Goal: Transaction & Acquisition: Purchase product/service

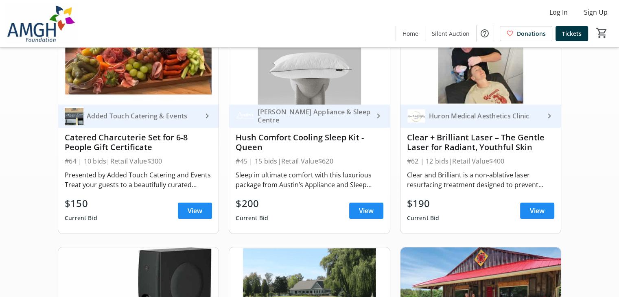
scroll to position [108, 0]
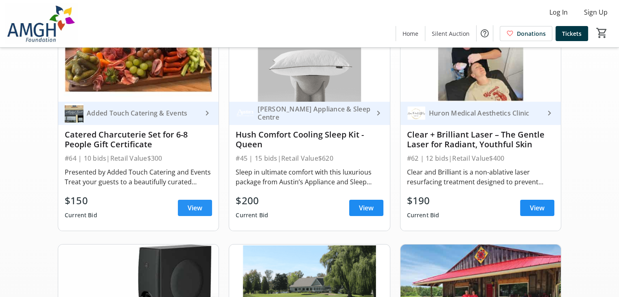
click at [202, 212] on span "View" at bounding box center [195, 208] width 15 height 10
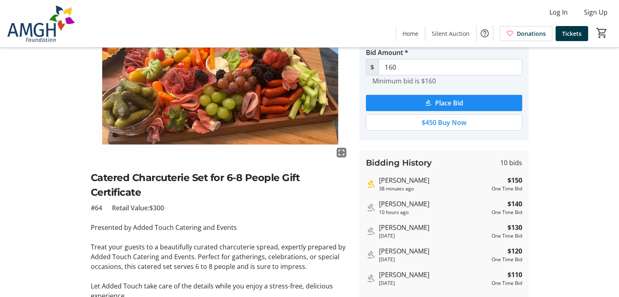
scroll to position [54, 0]
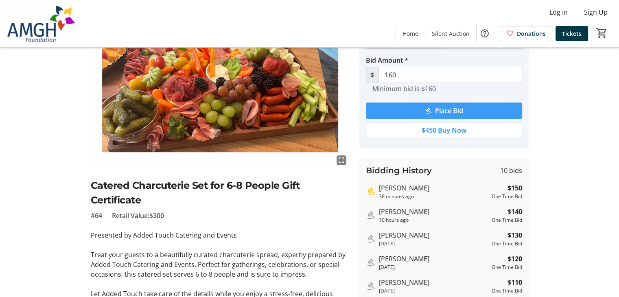
click at [450, 110] on span "Place Bid" at bounding box center [449, 111] width 28 height 10
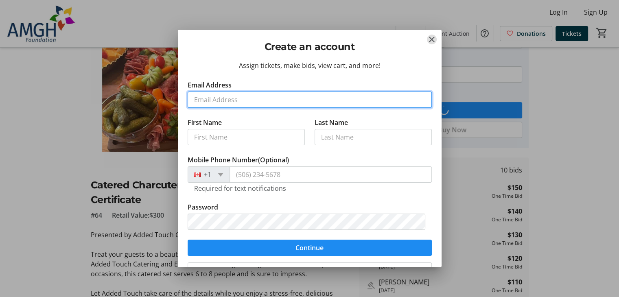
click at [225, 100] on input "Email Address" at bounding box center [310, 100] width 244 height 16
type input "[EMAIL_ADDRESS][DOMAIN_NAME]"
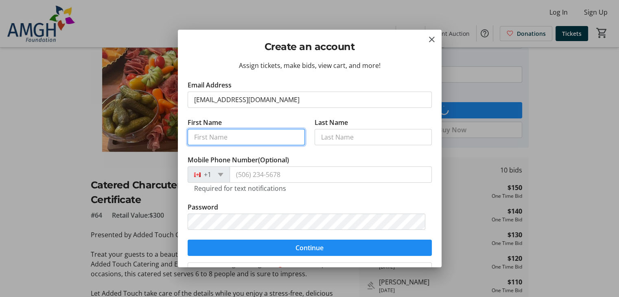
type input "[PERSON_NAME] & [PERSON_NAME]"
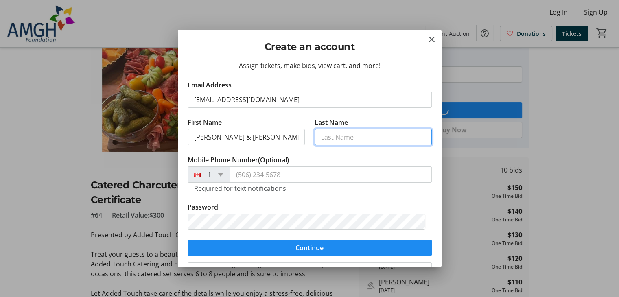
type input "[PERSON_NAME]"
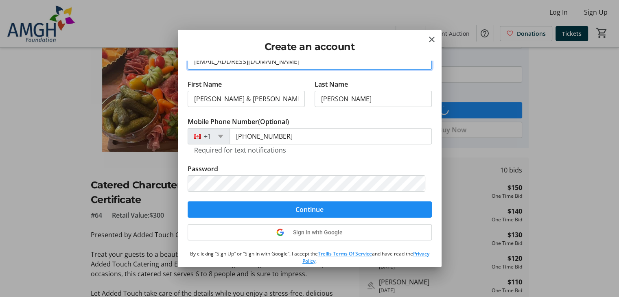
scroll to position [54, 0]
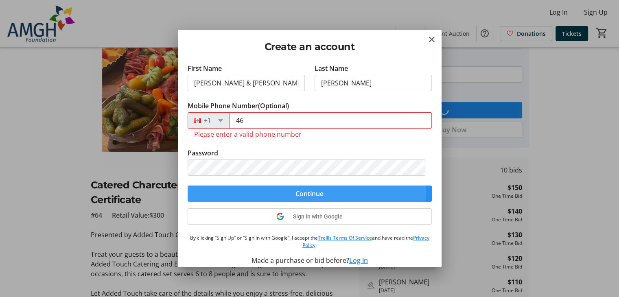
click at [303, 189] on span "Continue" at bounding box center [310, 194] width 28 height 10
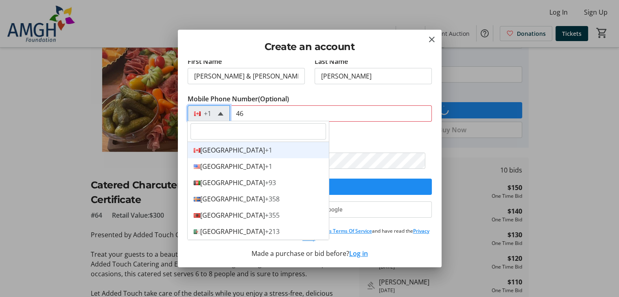
click at [220, 112] on span at bounding box center [221, 114] width 6 height 4
drag, startPoint x: 237, startPoint y: 111, endPoint x: 248, endPoint y: 111, distance: 10.6
click at [248, 111] on input "46" at bounding box center [331, 113] width 202 height 16
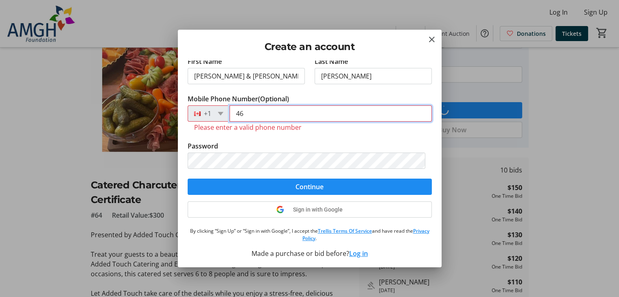
type input "[PHONE_NUMBER]"
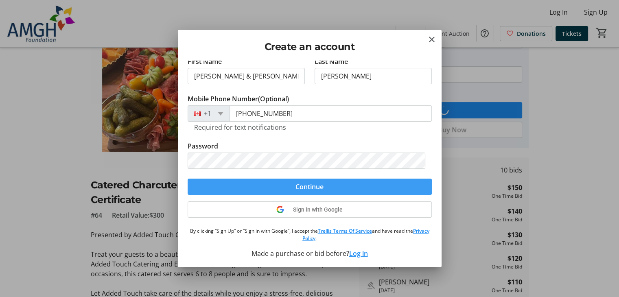
click at [312, 187] on span "Continue" at bounding box center [310, 187] width 28 height 10
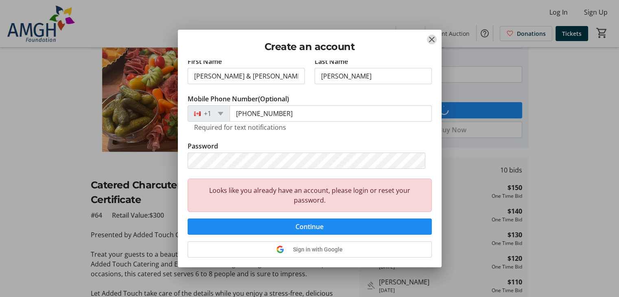
click at [432, 40] on mat-icon "Close" at bounding box center [432, 40] width 10 height 10
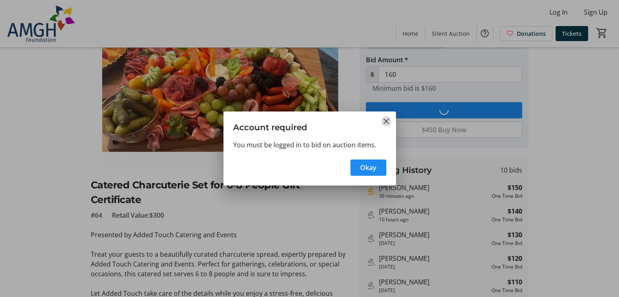
click at [384, 121] on mat-icon "Close" at bounding box center [387, 121] width 10 height 10
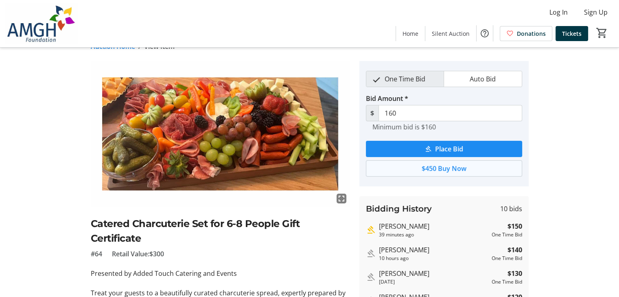
scroll to position [0, 0]
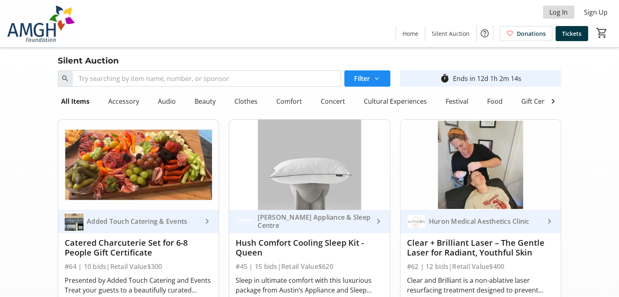
click at [561, 13] on span "Log In" at bounding box center [559, 12] width 18 height 10
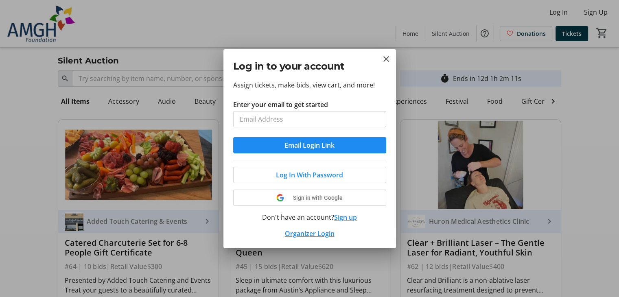
click at [279, 122] on input "Enter your email to get started" at bounding box center [309, 119] width 153 height 16
type input "[EMAIL_ADDRESS][DOMAIN_NAME]"
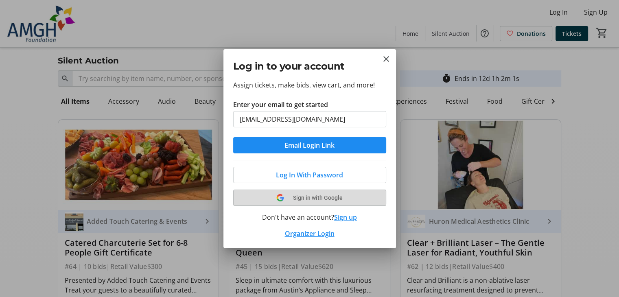
click at [323, 196] on span "Sign in with Google" at bounding box center [318, 198] width 50 height 7
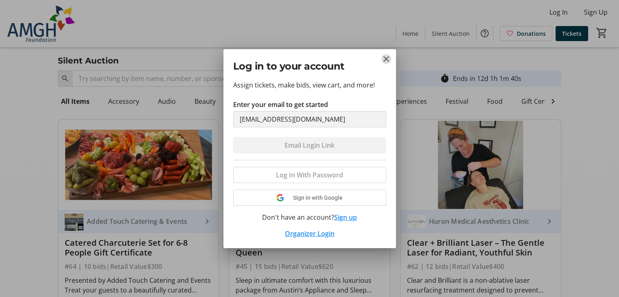
click at [386, 61] on mat-icon "Close" at bounding box center [387, 59] width 10 height 10
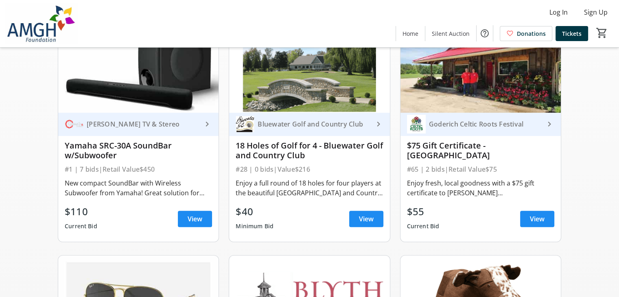
scroll to position [380, 0]
